Goal: Communication & Community: Share content

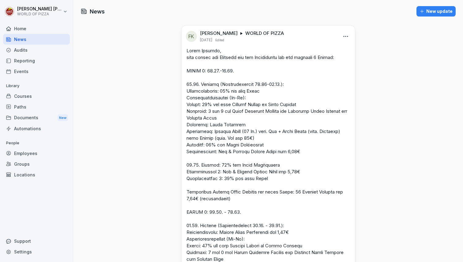
click at [435, 12] on div "New update" at bounding box center [436, 11] width 33 height 7
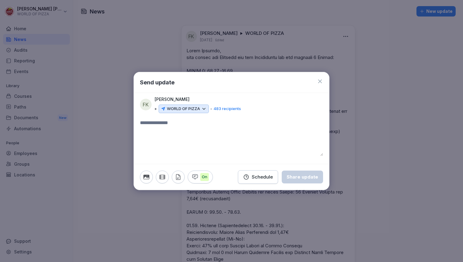
click at [174, 126] on textarea at bounding box center [231, 137] width 183 height 37
type textarea "*"
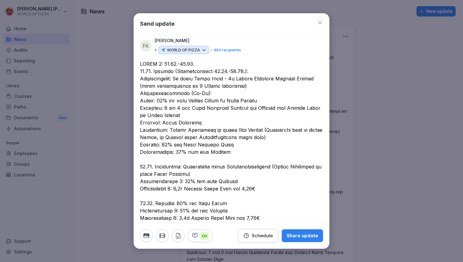
paste textarea "**********"
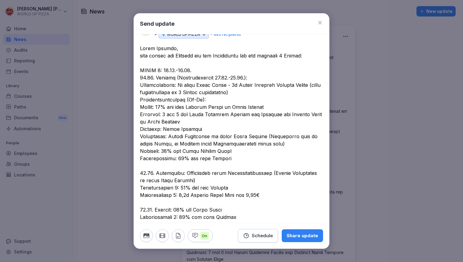
scroll to position [15, 0]
drag, startPoint x: 250, startPoint y: 93, endPoint x: 143, endPoint y: 92, distance: 106.3
drag, startPoint x: 248, startPoint y: 92, endPoint x: 140, endPoint y: 92, distance: 108.4
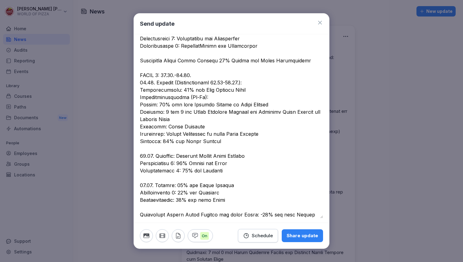
scroll to position [433, 0]
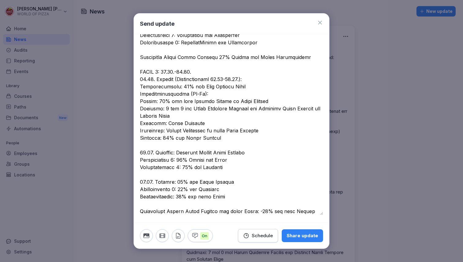
type textarea "**********"
click at [297, 235] on div "Share update" at bounding box center [303, 236] width 32 height 7
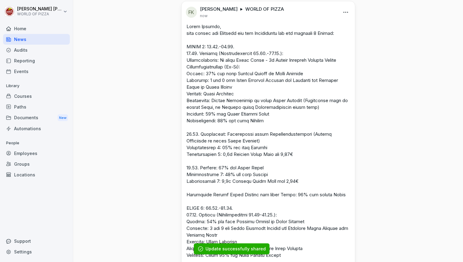
scroll to position [24, 0]
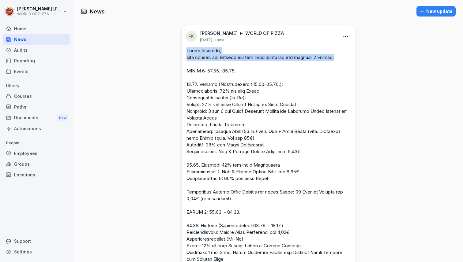
drag, startPoint x: 185, startPoint y: 49, endPoint x: 353, endPoint y: 61, distance: 168.2
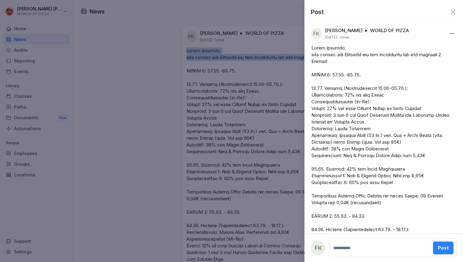
copy p "Liebe Partner, hier wieder die Angebote aus den Newslettern für die nächsten 3 …"
